Goal: Navigation & Orientation: Find specific page/section

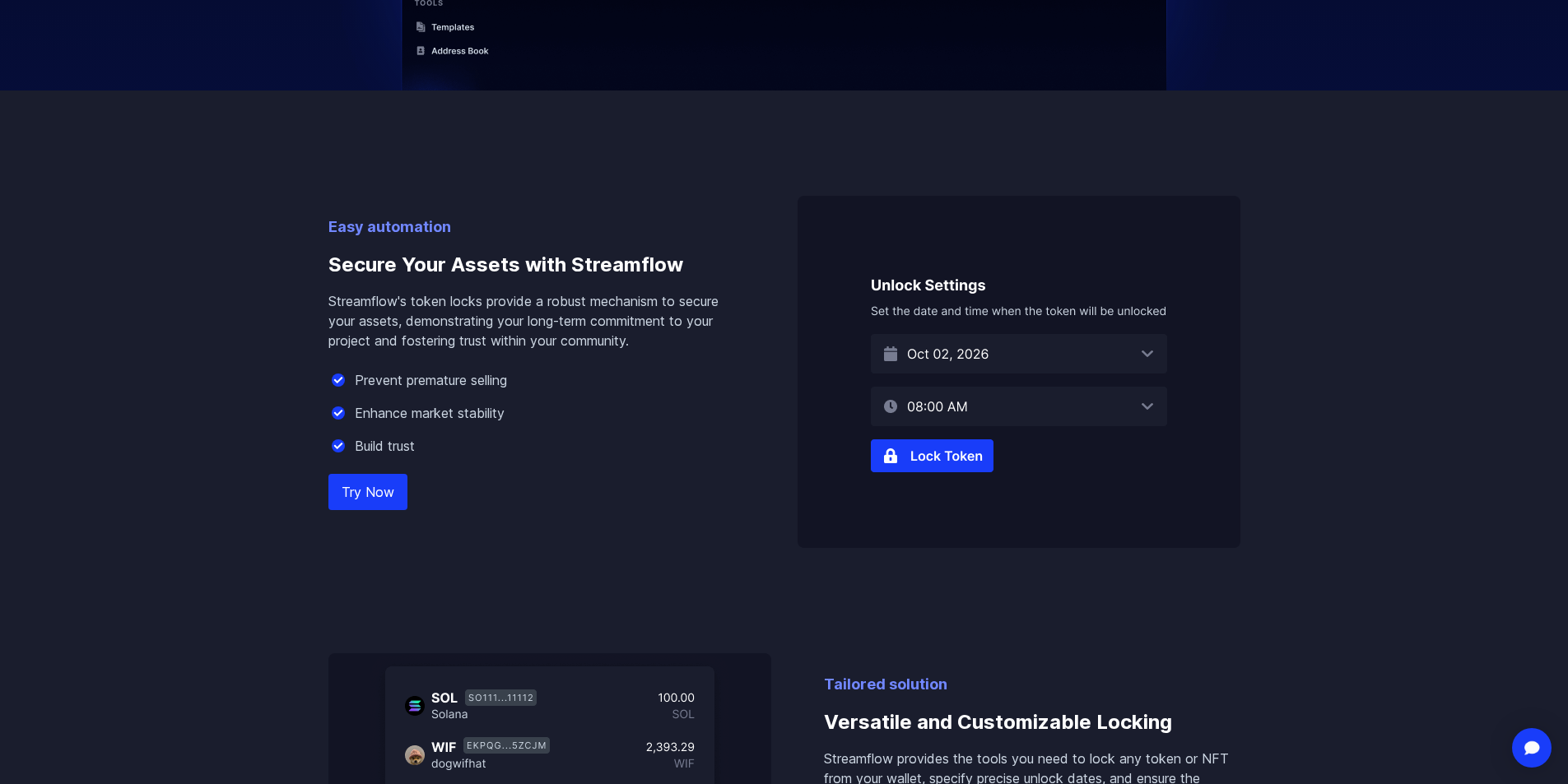
scroll to position [905, 0]
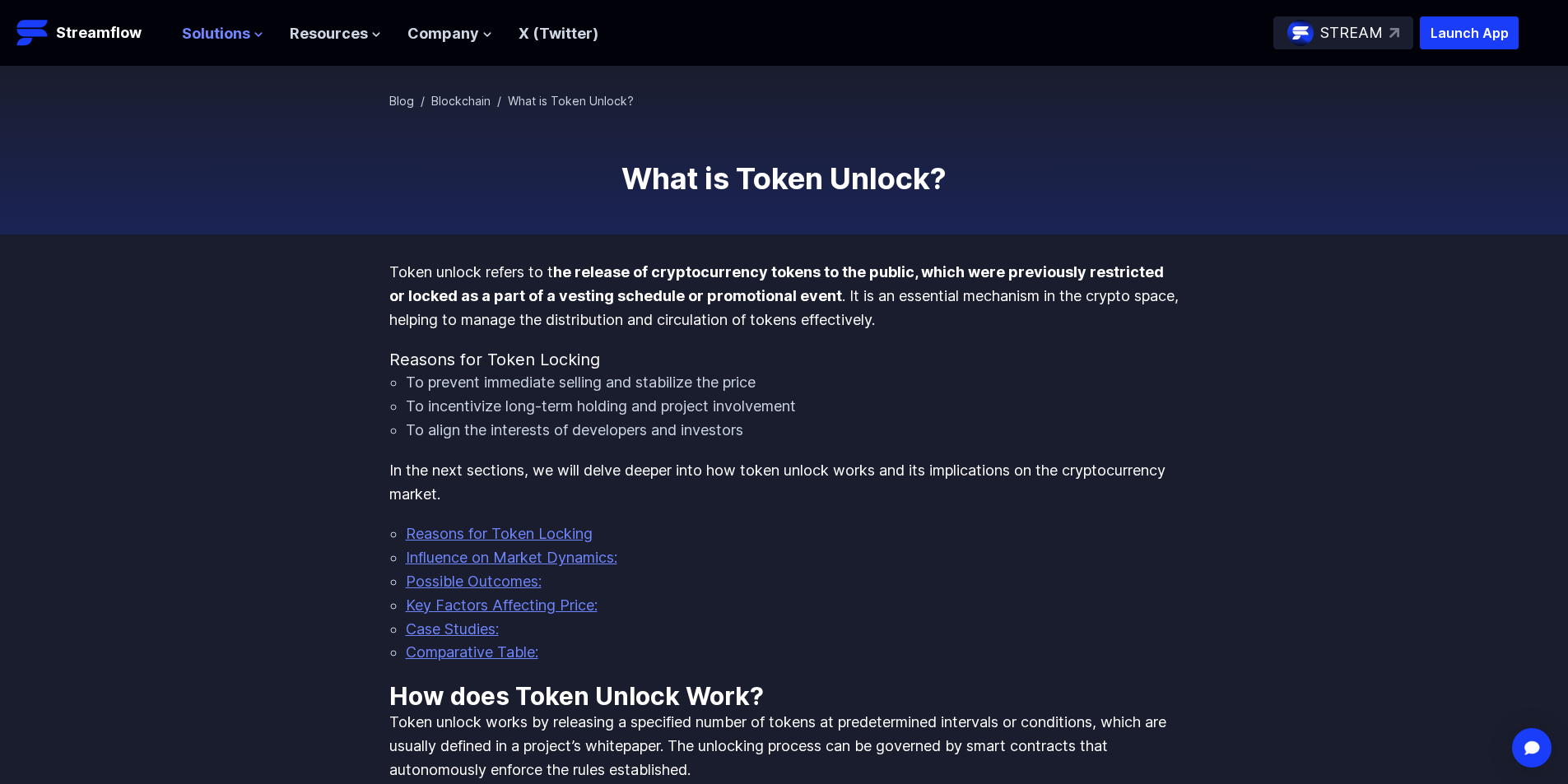
click at [222, 25] on span "Solutions" at bounding box center [216, 34] width 68 height 24
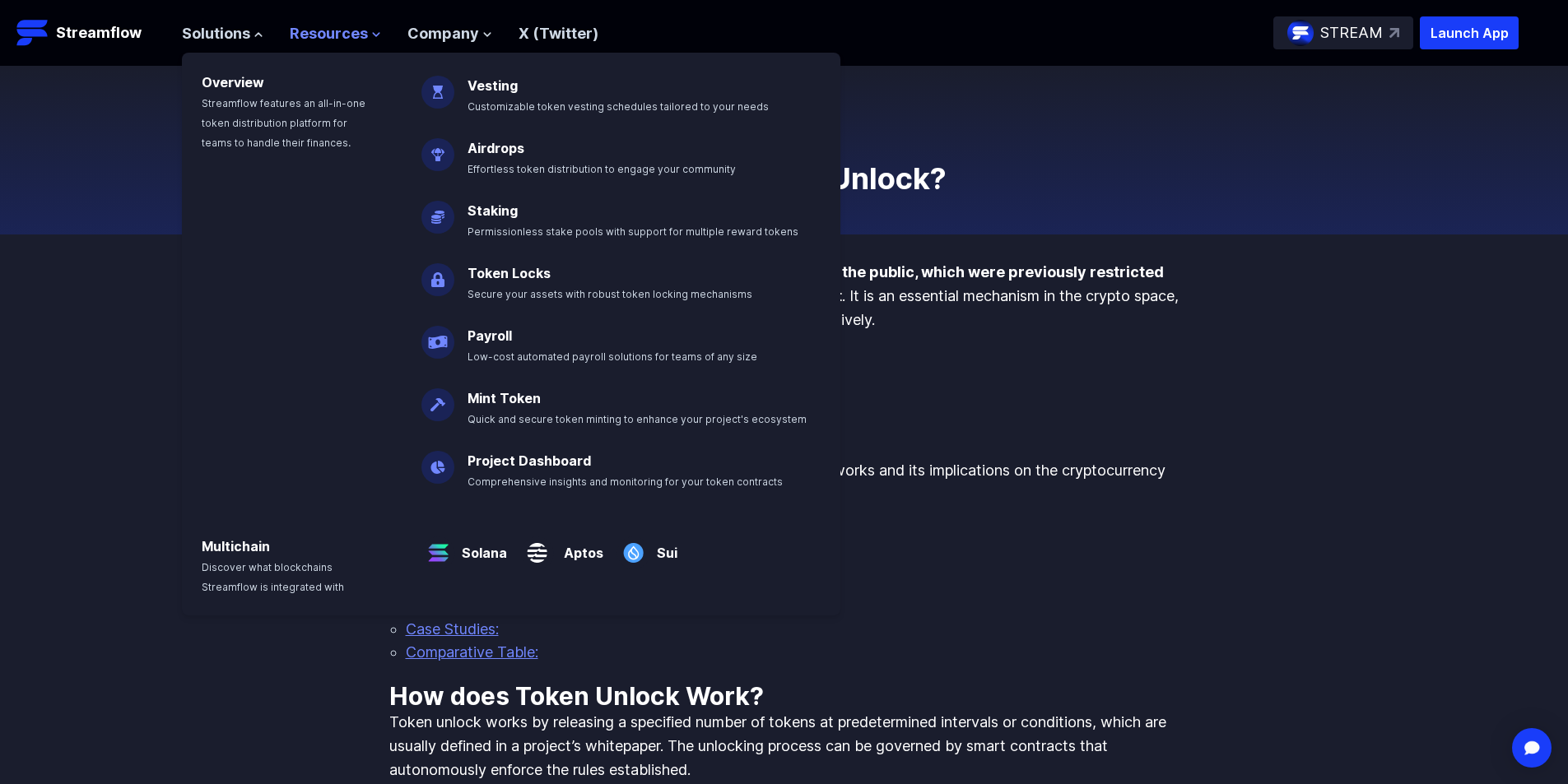
click at [327, 35] on span "Resources" at bounding box center [329, 34] width 78 height 24
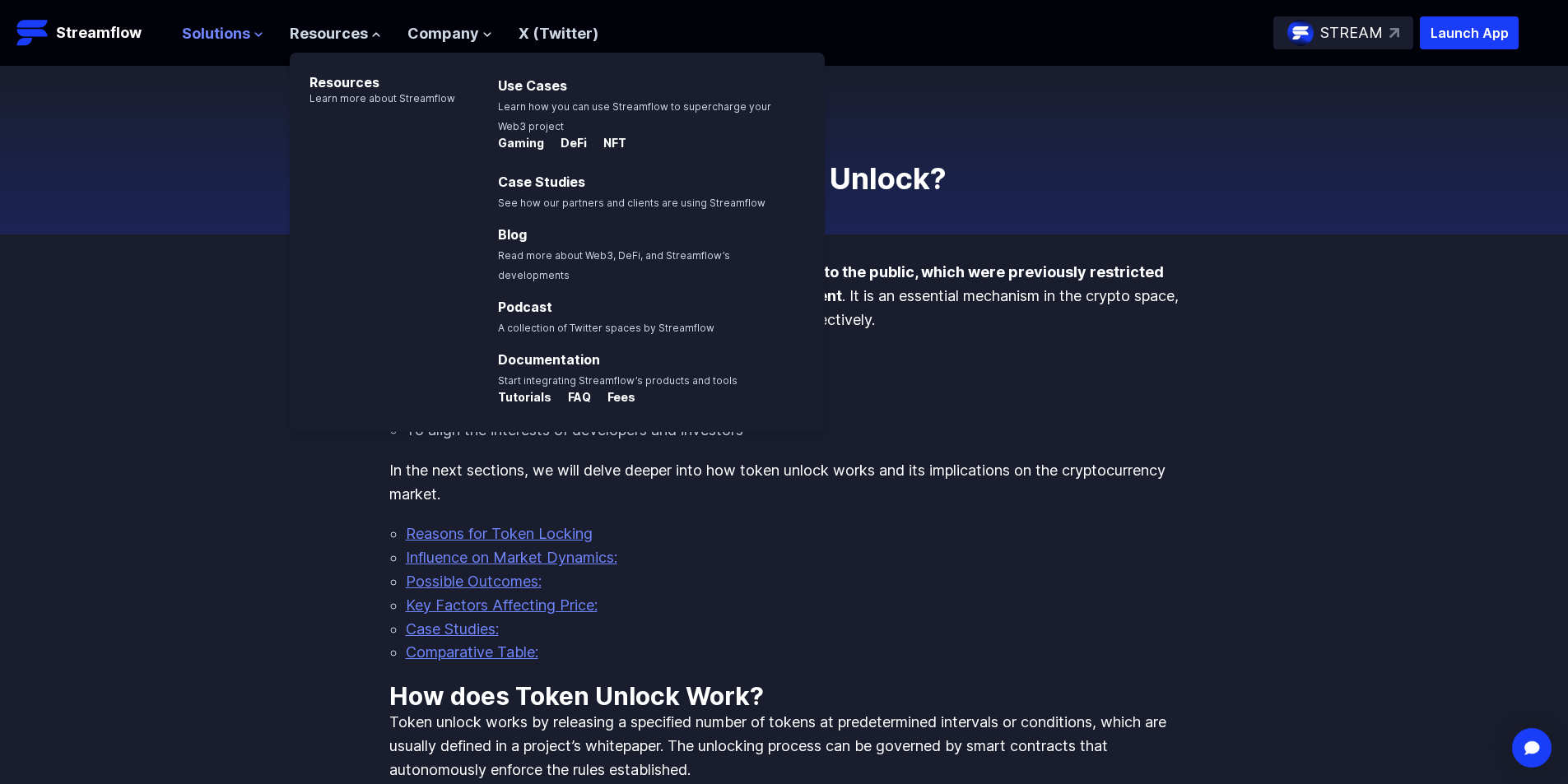
click at [207, 32] on span "Solutions" at bounding box center [216, 34] width 68 height 24
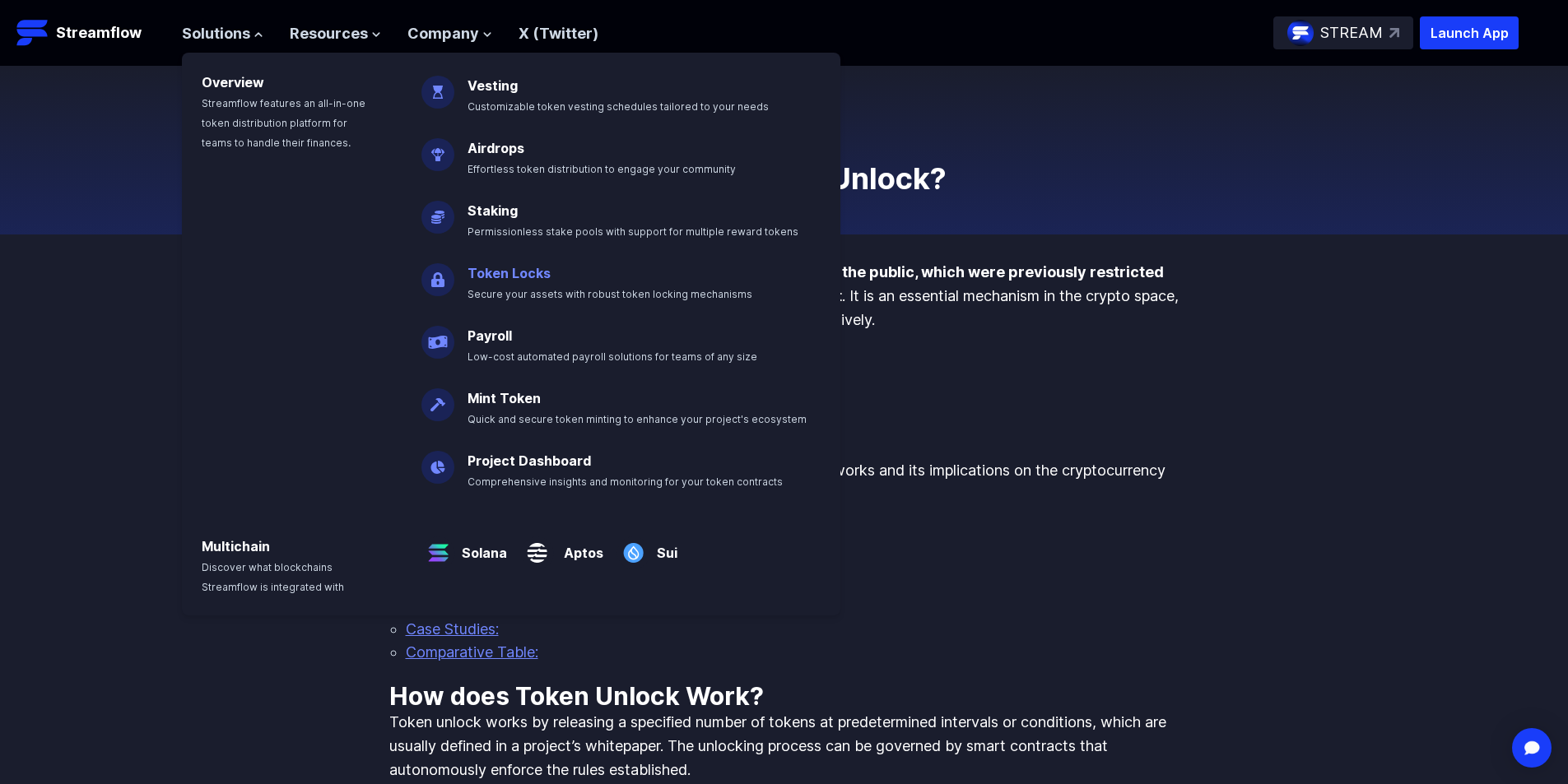
click at [506, 269] on link "Token Locks" at bounding box center [508, 273] width 83 height 16
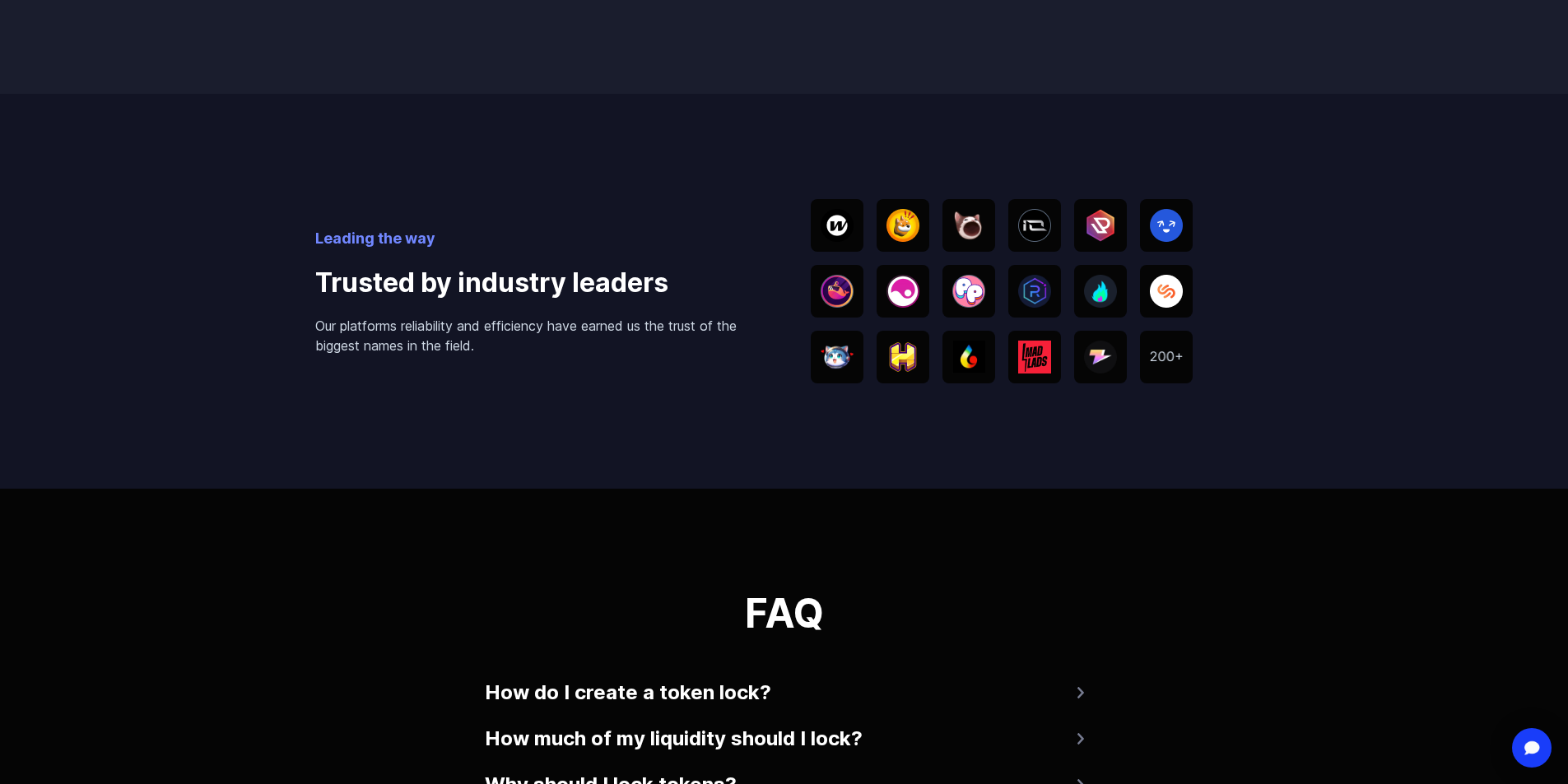
scroll to position [2797, 0]
